Goal: Find contact information: Find contact information

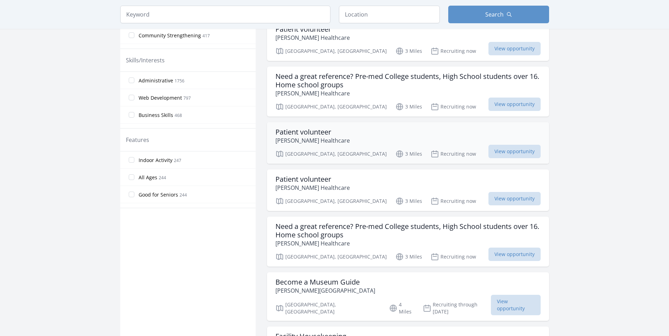
scroll to position [388, 0]
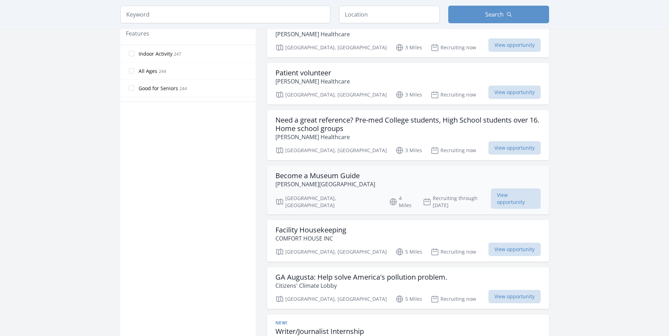
click at [354, 183] on p "[PERSON_NAME][GEOGRAPHIC_DATA]" at bounding box center [325, 184] width 100 height 8
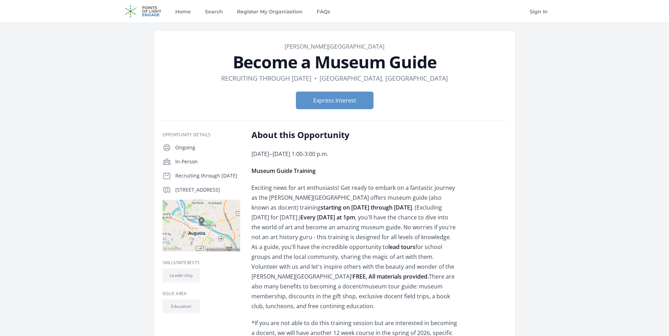
click at [330, 46] on link "[PERSON_NAME][GEOGRAPHIC_DATA]" at bounding box center [335, 47] width 100 height 8
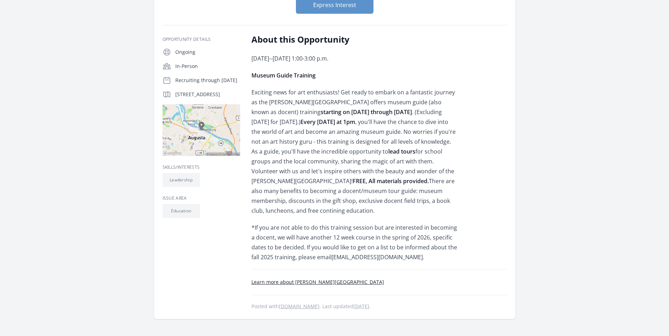
scroll to position [141, 0]
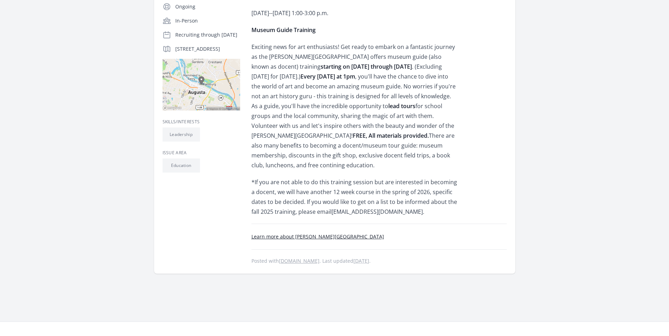
click at [316, 237] on link "Learn more about Morris Museum of Art" at bounding box center [317, 236] width 133 height 7
drag, startPoint x: 333, startPoint y: 211, endPoint x: 394, endPoint y: 212, distance: 60.7
click at [394, 212] on span "*If you are not able to do this training session but are interested in becoming…" at bounding box center [354, 196] width 206 height 37
drag, startPoint x: 394, startPoint y: 212, endPoint x: 383, endPoint y: 213, distance: 11.0
copy span "bpolizzi@themorris.org"
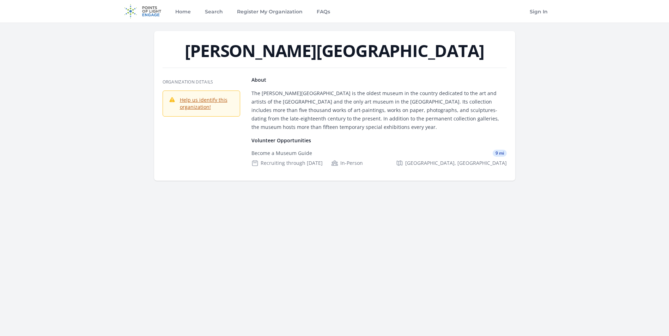
drag, startPoint x: 247, startPoint y: 48, endPoint x: 434, endPoint y: 60, distance: 187.0
click at [434, 60] on header "[PERSON_NAME][GEOGRAPHIC_DATA]" at bounding box center [335, 52] width 344 height 20
drag, startPoint x: 434, startPoint y: 60, endPoint x: 416, endPoint y: 55, distance: 18.9
copy h1 "[PERSON_NAME][GEOGRAPHIC_DATA]"
